Goal: Task Accomplishment & Management: Use online tool/utility

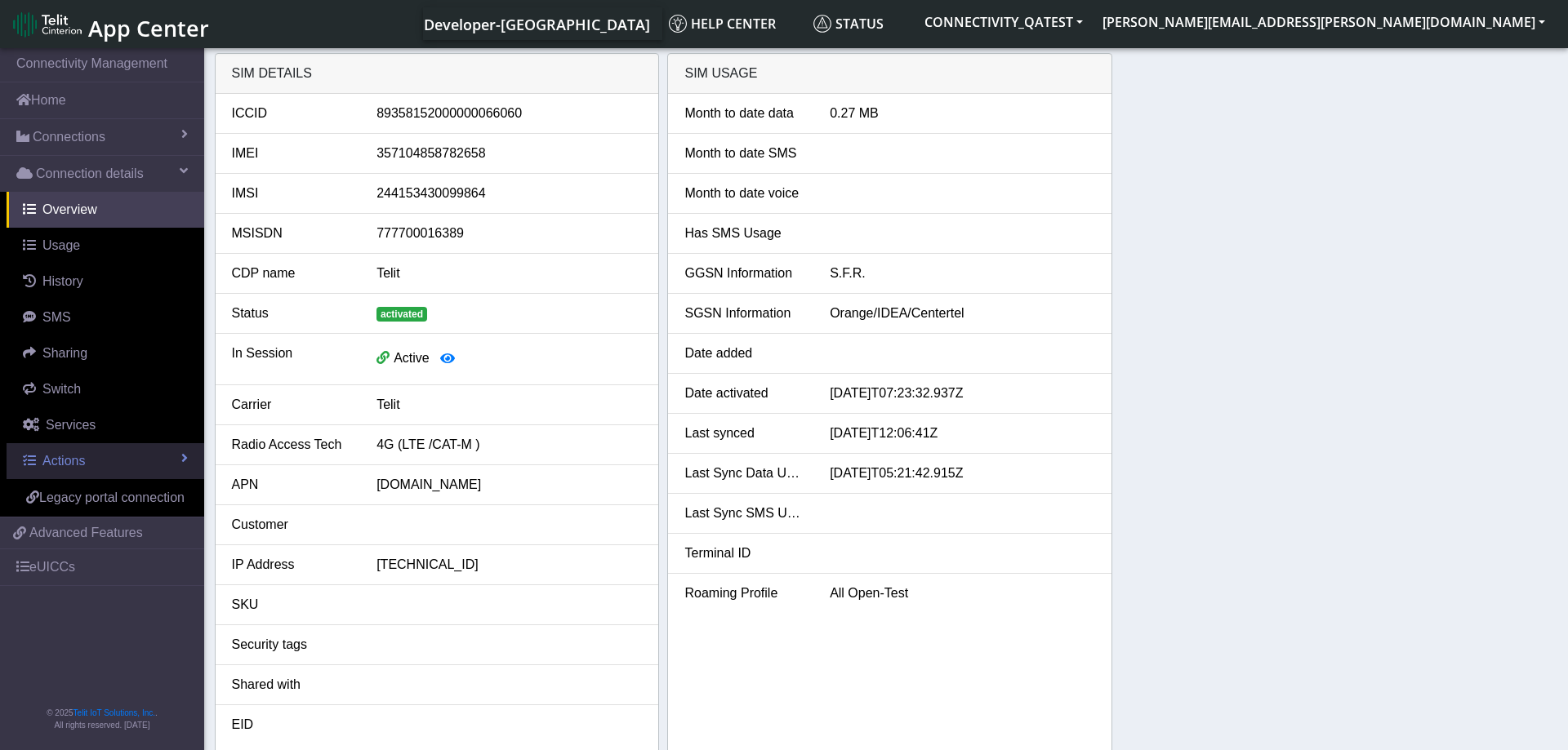
drag, startPoint x: 0, startPoint y: 0, endPoint x: 91, endPoint y: 467, distance: 475.8
click at [91, 467] on link "Actions" at bounding box center [105, 461] width 198 height 36
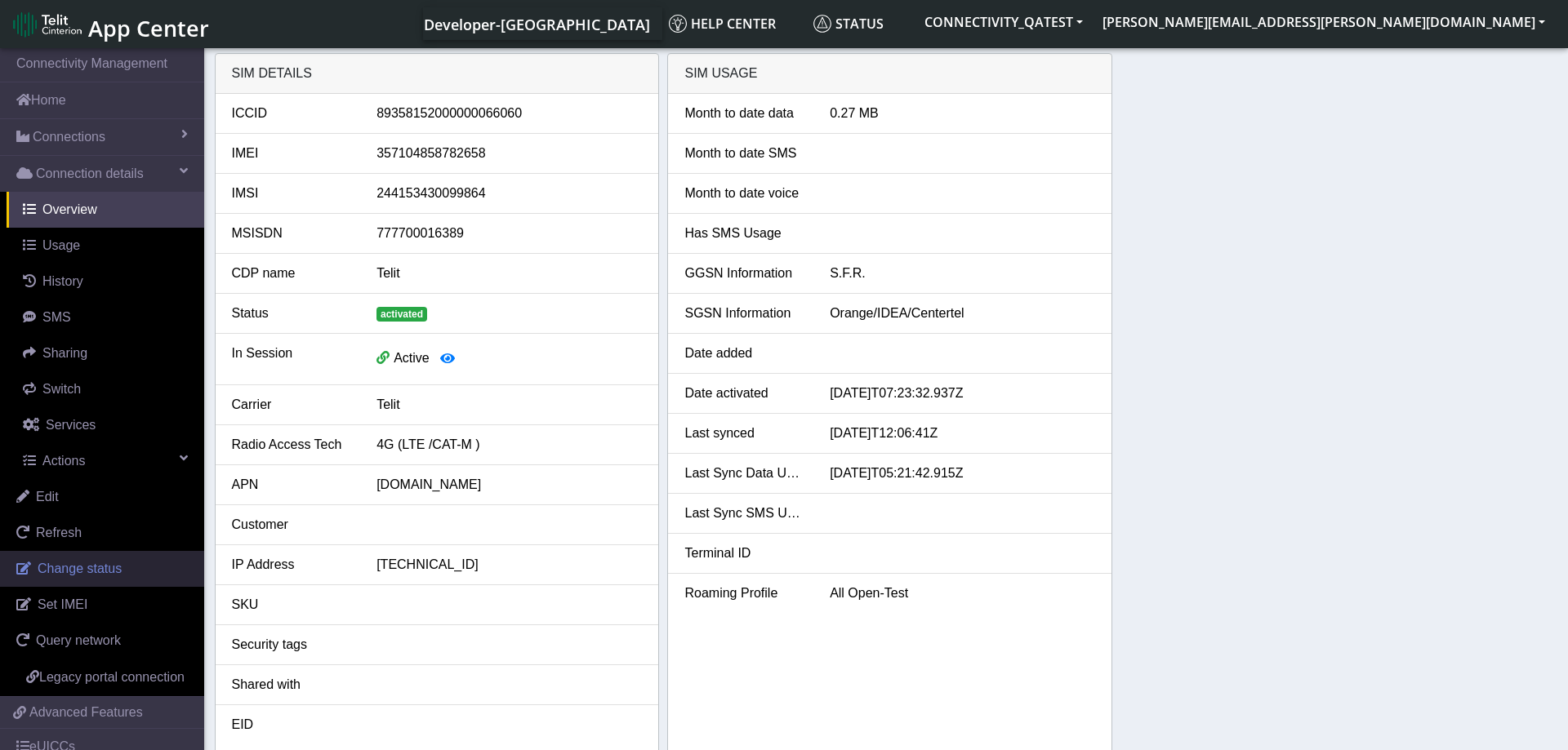
click at [68, 571] on span "Change status" at bounding box center [79, 568] width 84 height 14
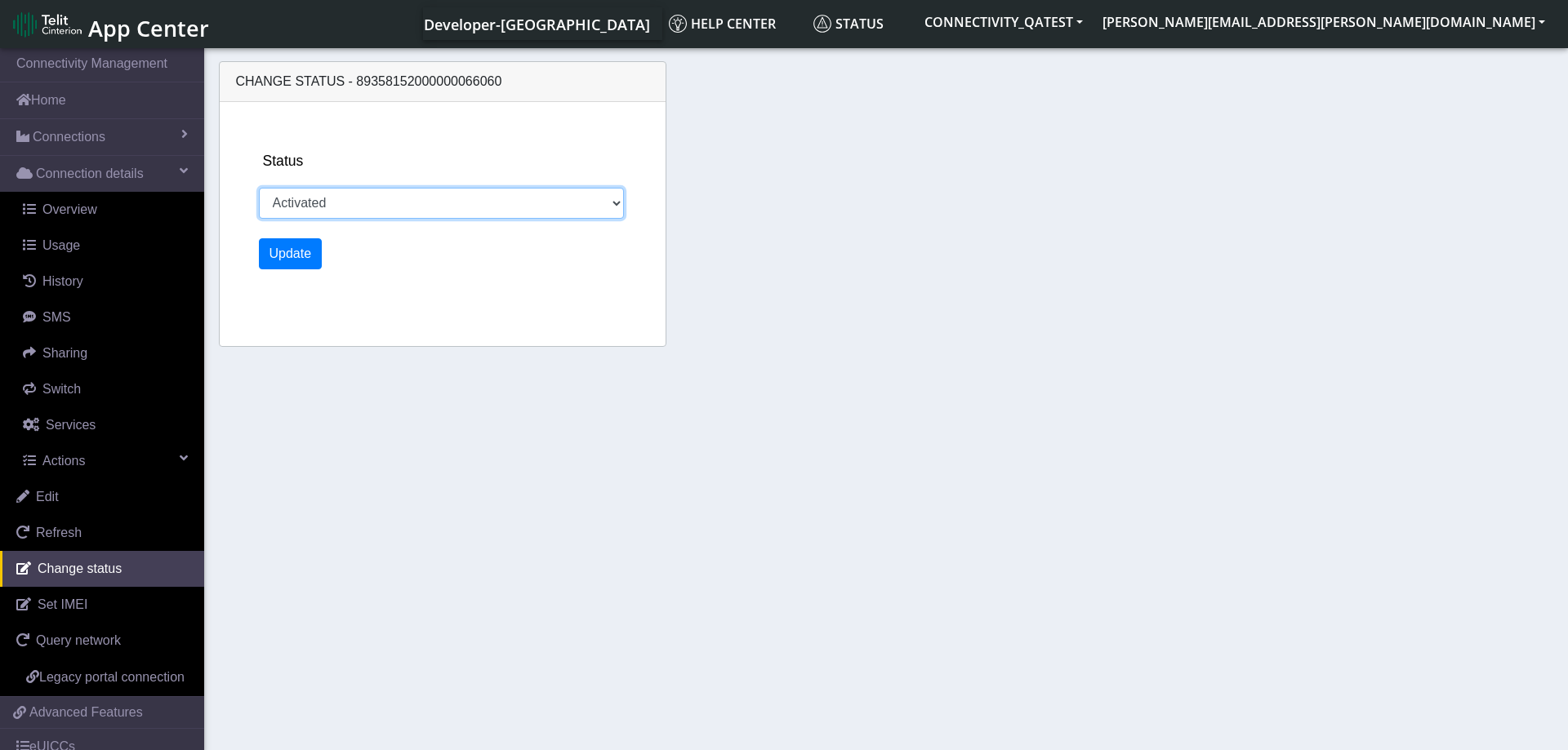
click at [259, 188] on select "Activated Deactivated Blocked" at bounding box center [441, 203] width 366 height 31
select select "blocked"
click option "Blocked" at bounding box center [0, 0] width 0 height 0
click at [283, 257] on button "Update" at bounding box center [290, 254] width 64 height 31
